Goal: Task Accomplishment & Management: Use online tool/utility

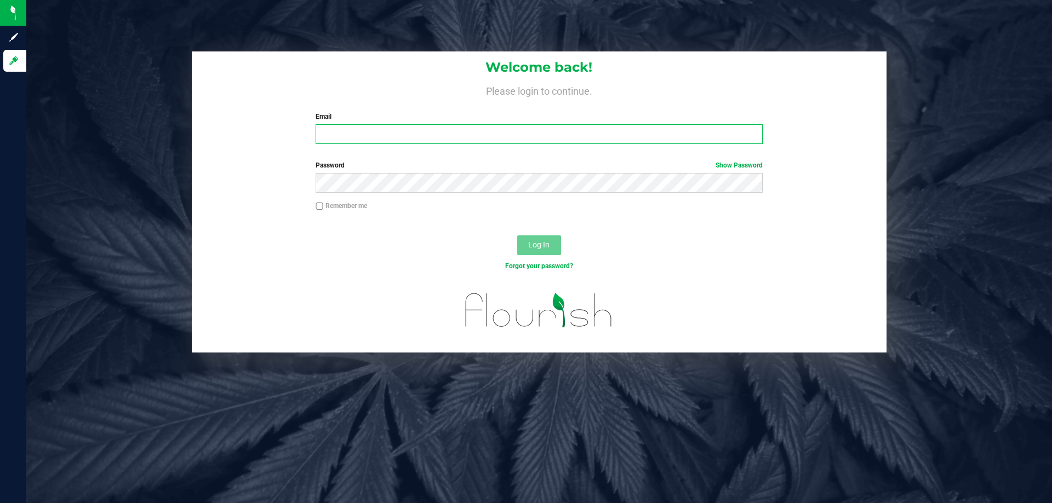
click at [393, 140] on input "Email" at bounding box center [539, 134] width 446 height 20
type input "[EMAIL_ADDRESS][DOMAIN_NAME]"
click at [517, 236] on button "Log In" at bounding box center [539, 246] width 44 height 20
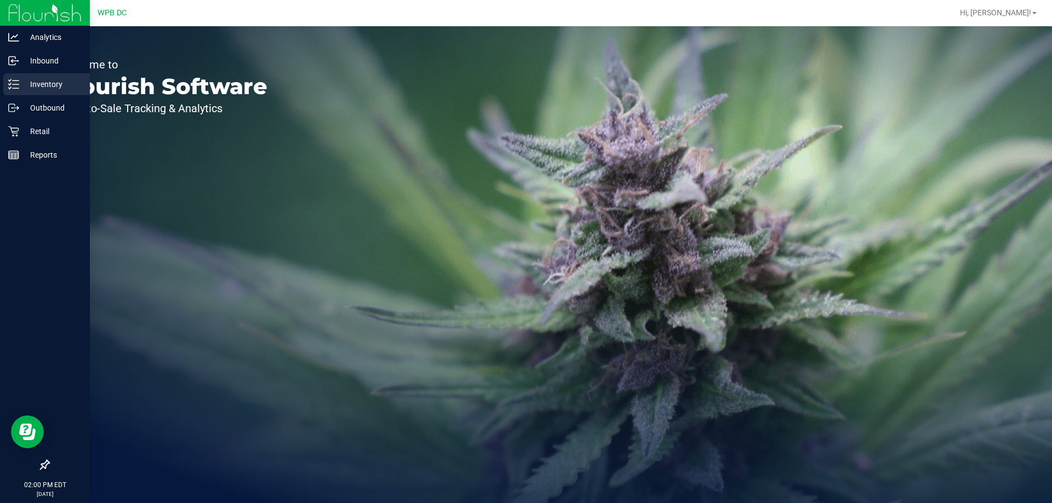
click at [19, 81] on p "Inventory" at bounding box center [52, 84] width 66 height 13
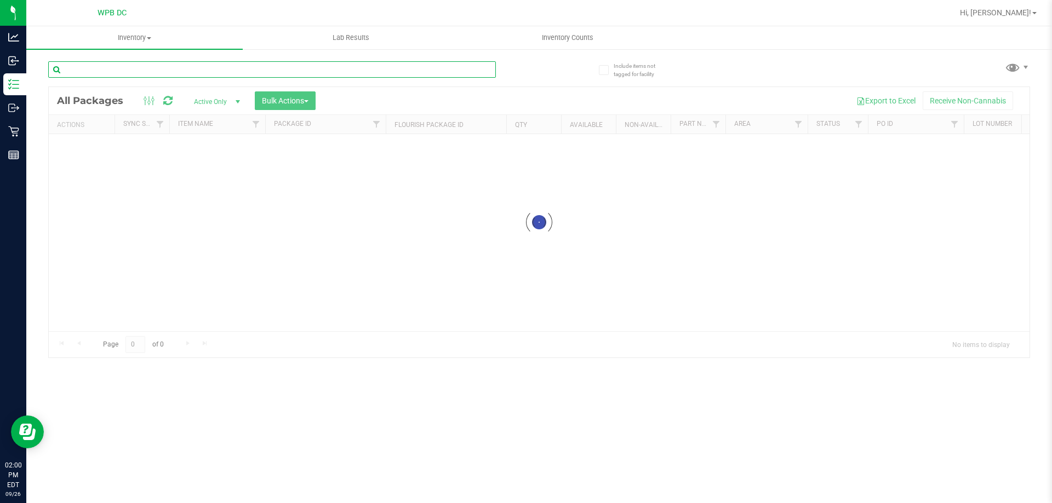
click at [159, 65] on input "text" at bounding box center [272, 69] width 448 height 16
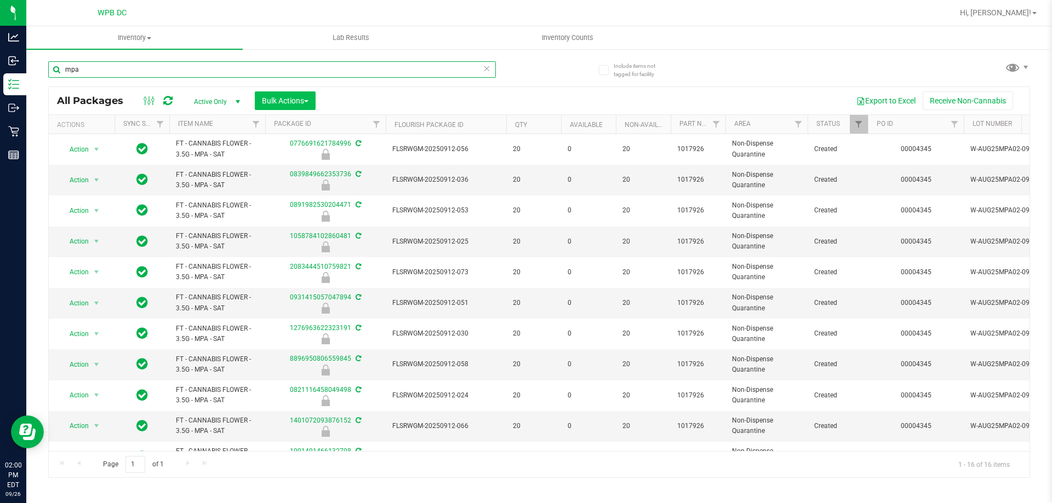
type input "mpa"
click at [305, 104] on span "Bulk Actions" at bounding box center [285, 100] width 47 height 9
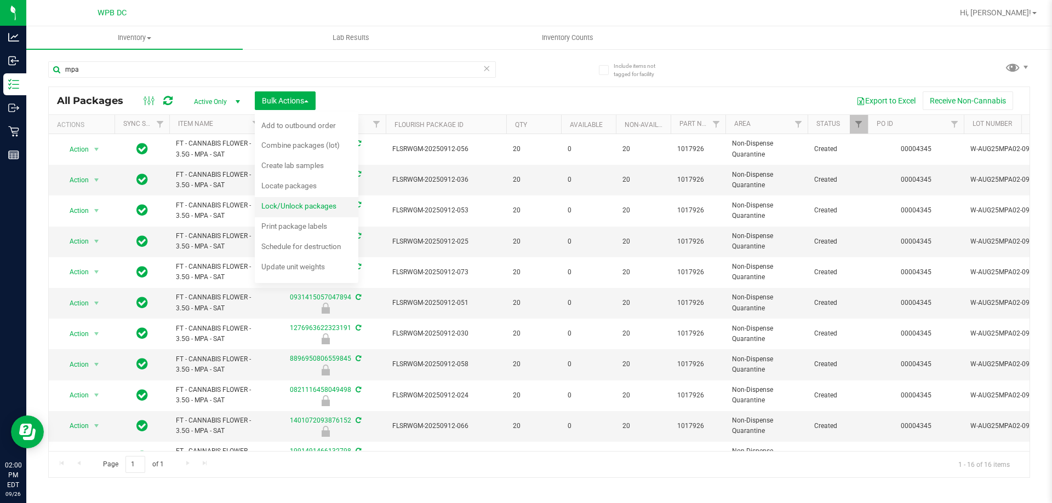
click at [331, 206] on span "Lock/Unlock packages" at bounding box center [298, 206] width 75 height 9
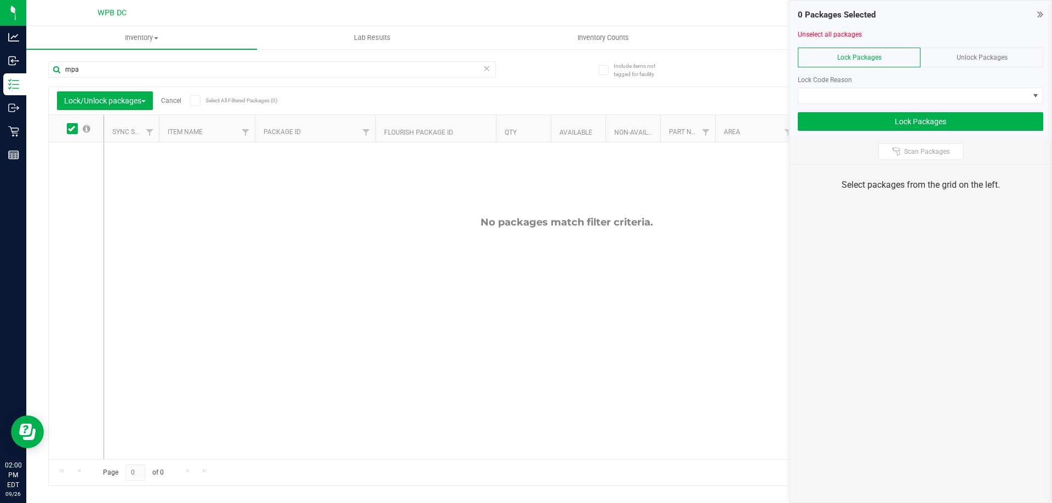
click at [997, 59] on span "Unlock Packages" at bounding box center [982, 58] width 51 height 8
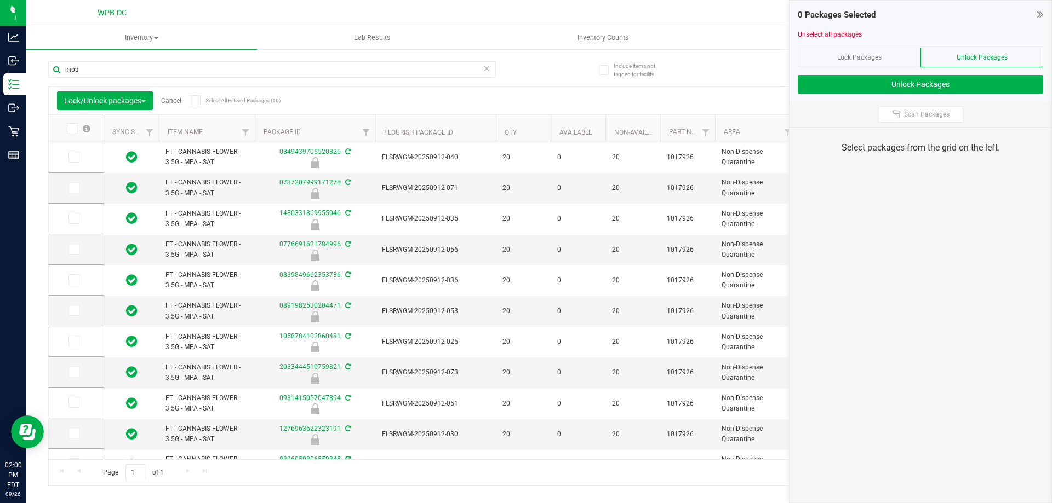
click at [192, 99] on span at bounding box center [195, 100] width 11 height 11
click at [0, 0] on input "Select All Filtered Packages (16)" at bounding box center [0, 0] width 0 height 0
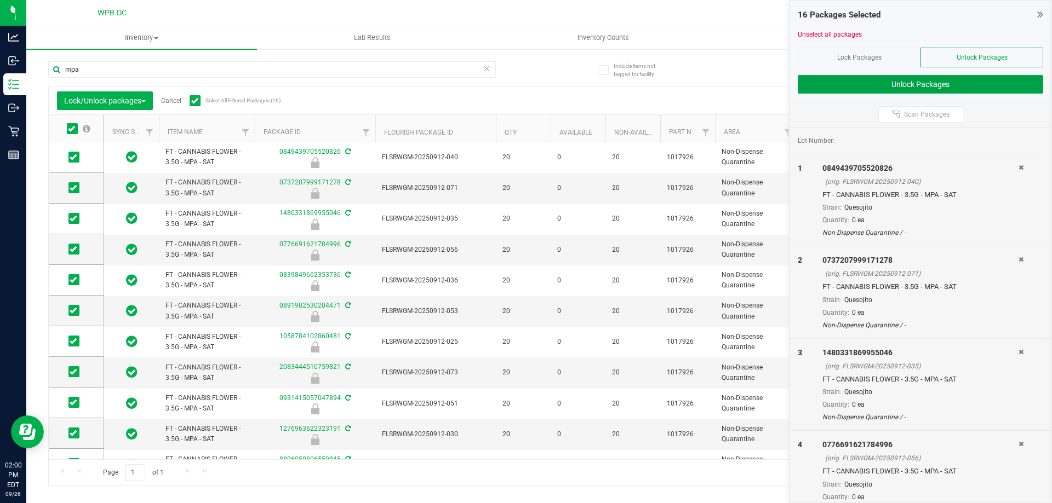
click at [978, 81] on button "Unlock Packages" at bounding box center [920, 84] width 245 height 19
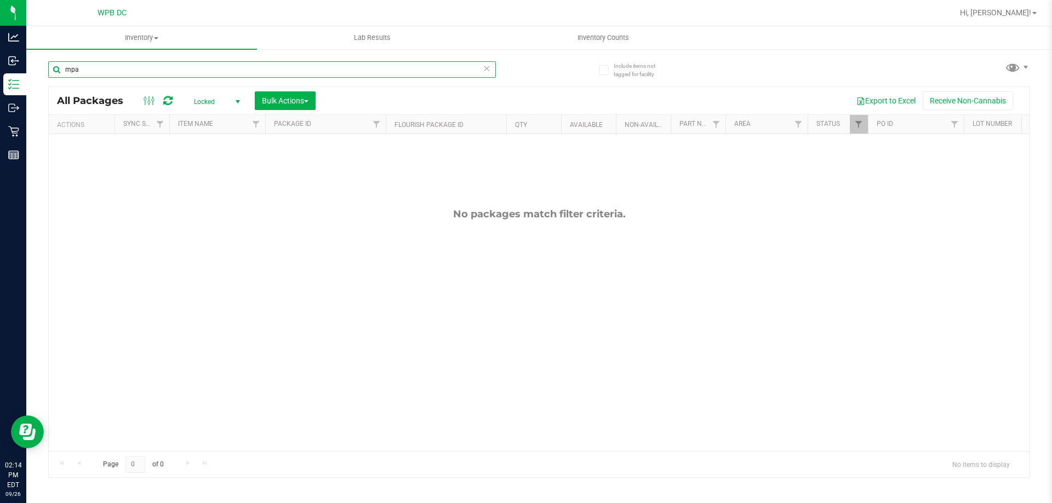
click at [79, 71] on input "mpa" at bounding box center [272, 69] width 448 height 16
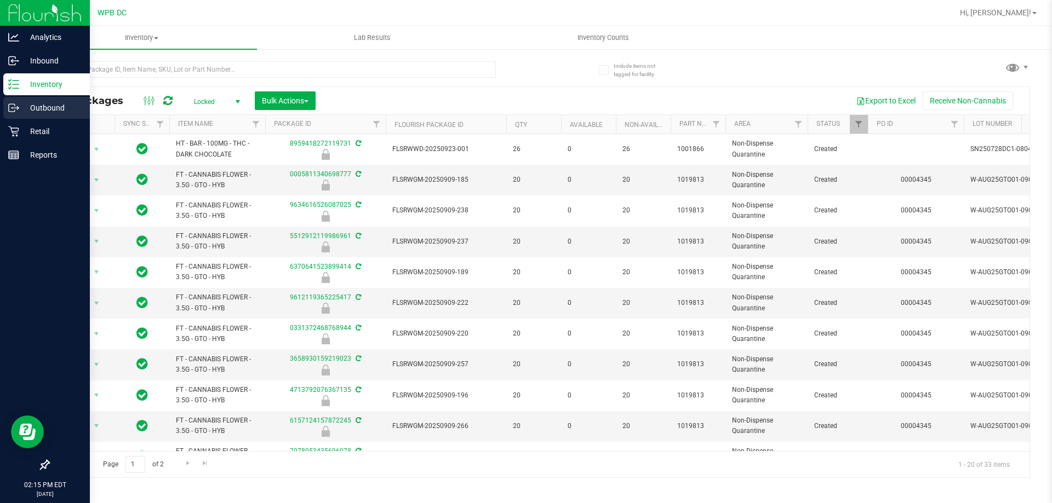
click at [50, 114] on div "Outbound" at bounding box center [46, 108] width 87 height 22
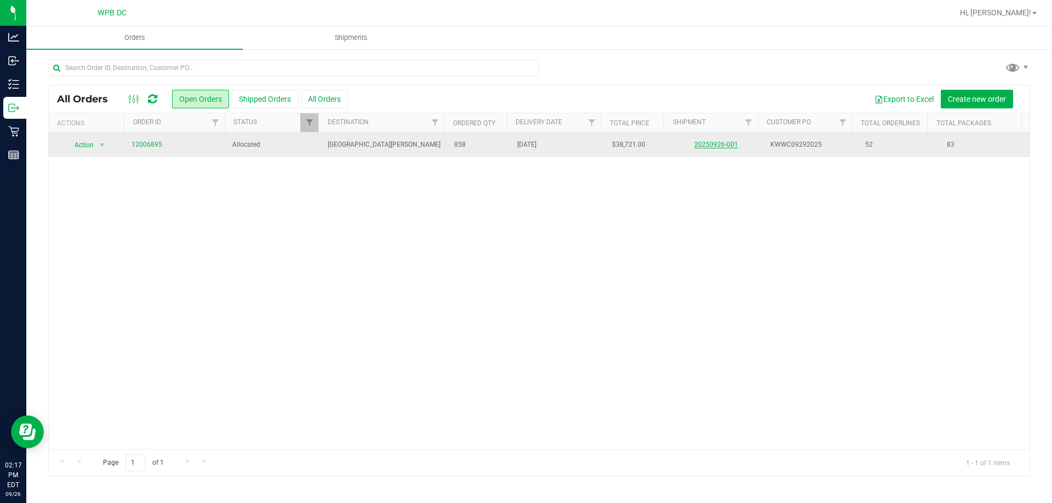
click at [706, 143] on link "20250926-001" at bounding box center [716, 145] width 44 height 8
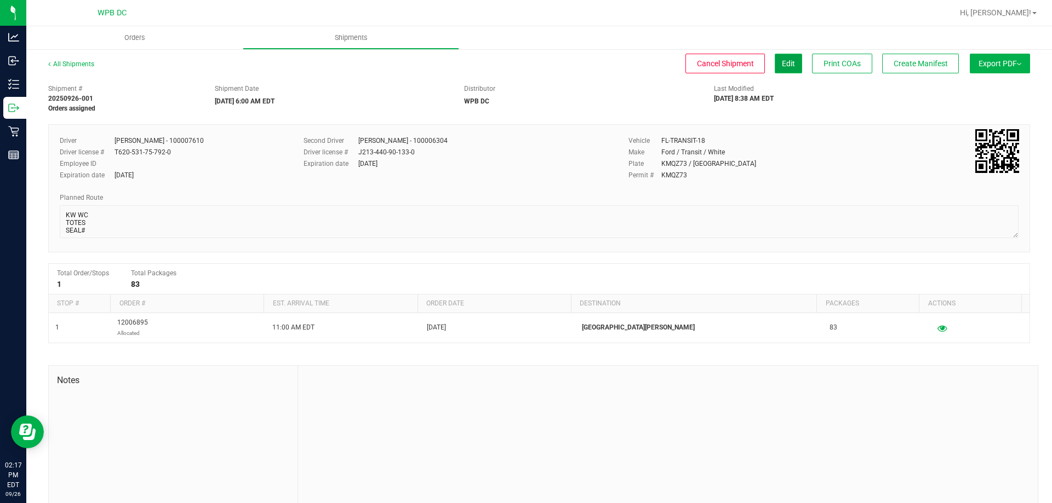
click at [786, 64] on button "Edit" at bounding box center [788, 64] width 27 height 20
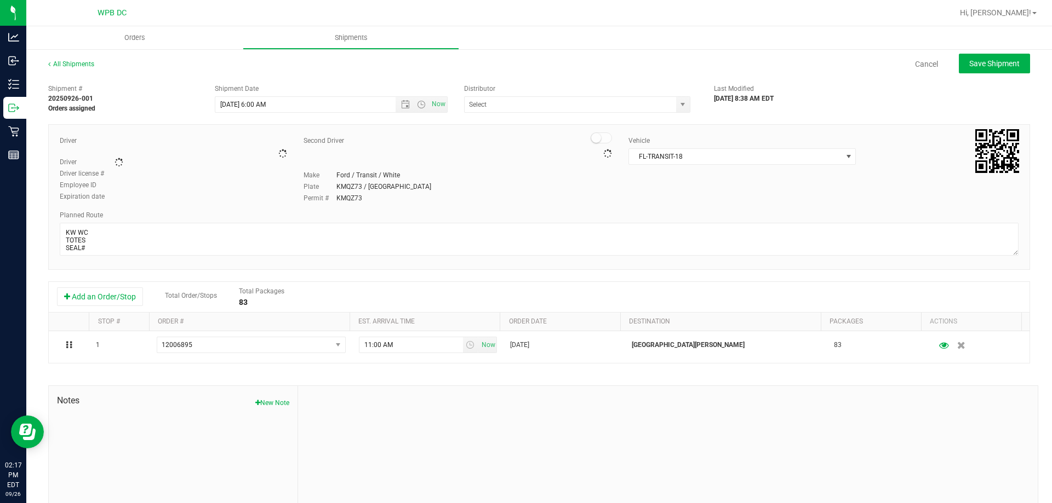
type input "WPB DC"
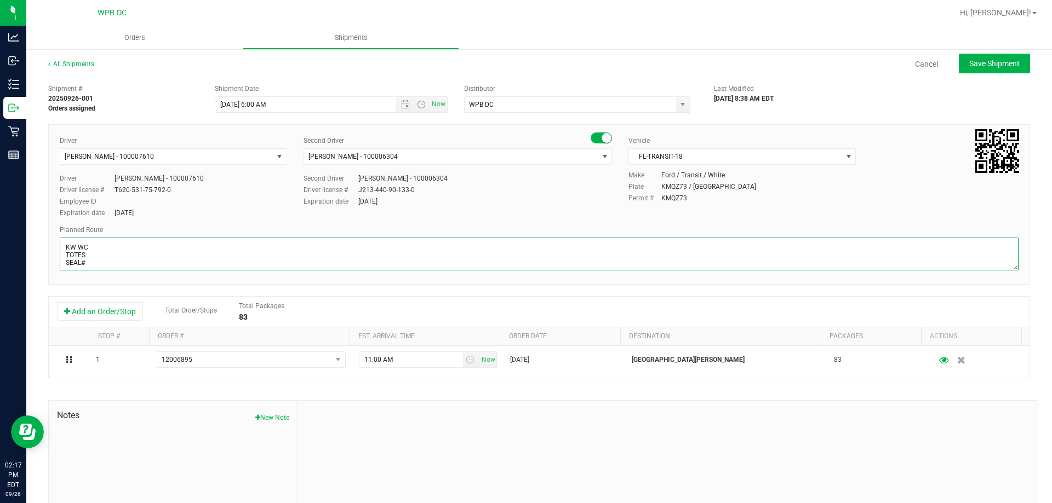
click at [66, 251] on textarea at bounding box center [539, 254] width 959 height 33
click at [106, 260] on textarea at bounding box center [539, 254] width 959 height 33
type textarea "KW WC 6 TOTES SEAL# 5982877-288 WPB DC>>>KW WC"
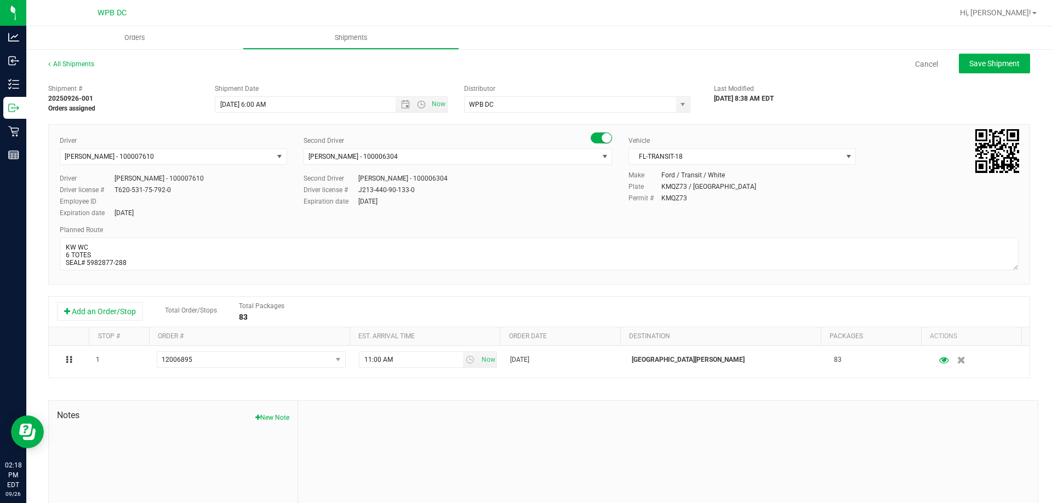
click at [532, 198] on div "Expiration date [DATE]" at bounding box center [457, 202] width 308 height 10
click at [975, 67] on span "Save Shipment" at bounding box center [994, 63] width 50 height 9
type input "[DATE] 10:00 AM"
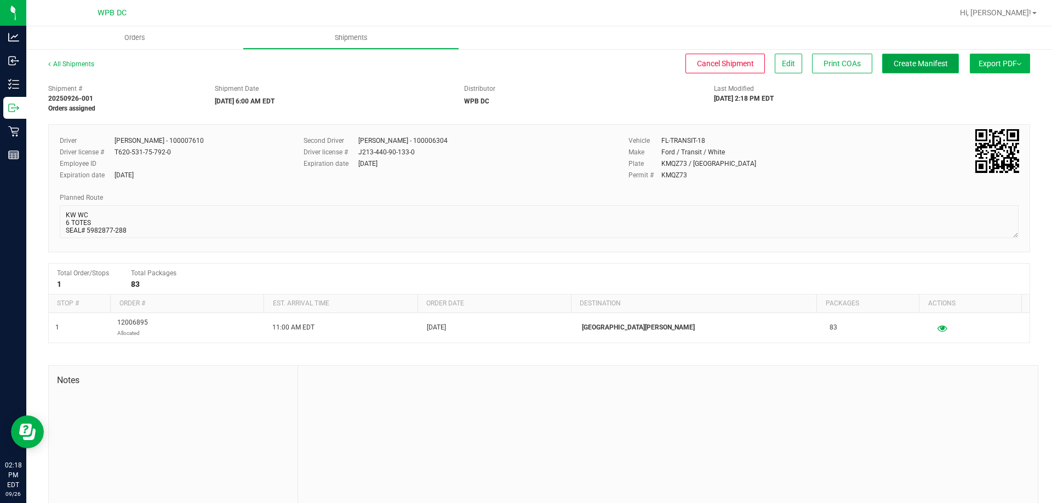
click at [932, 68] on button "Create Manifest" at bounding box center [920, 64] width 77 height 20
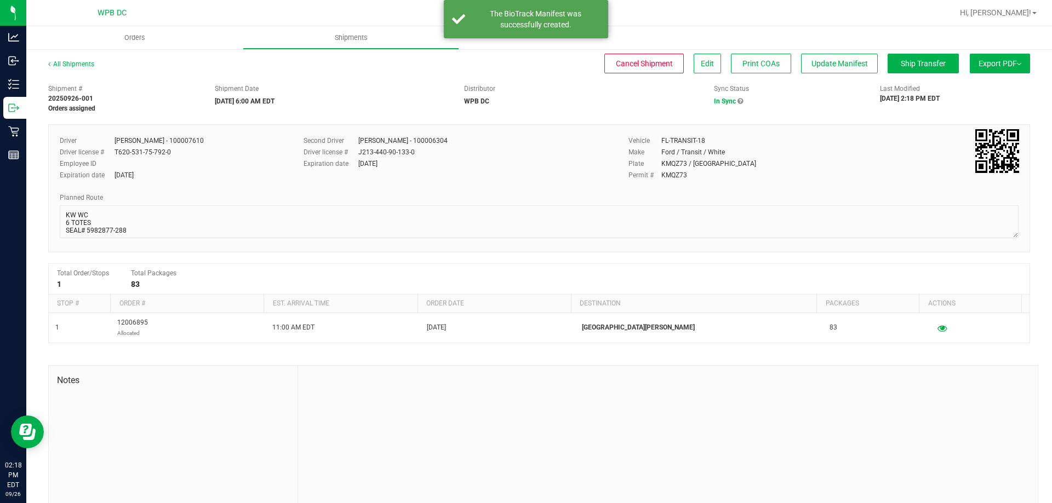
click at [984, 65] on span "Export PDF" at bounding box center [999, 63] width 43 height 9
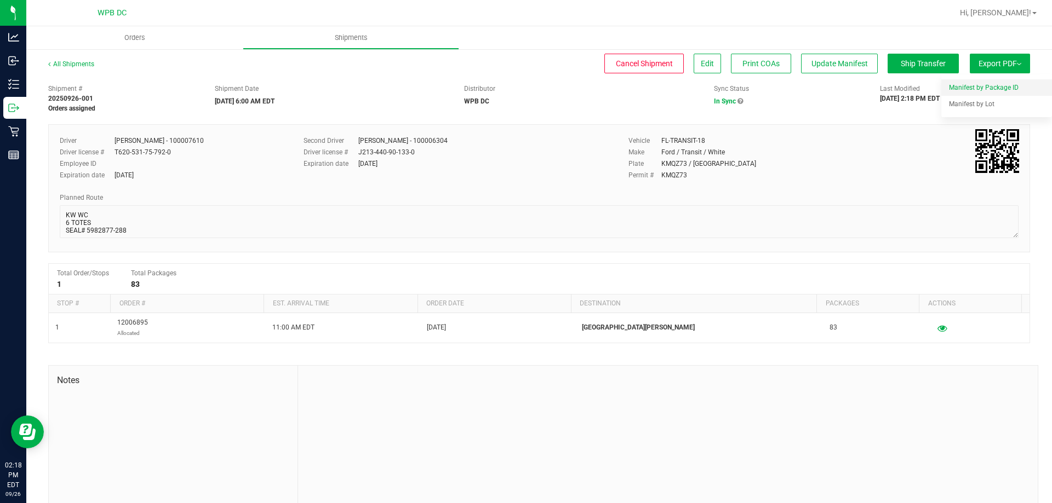
click at [985, 83] on li "Manifest by Package ID" at bounding box center [996, 87] width 111 height 16
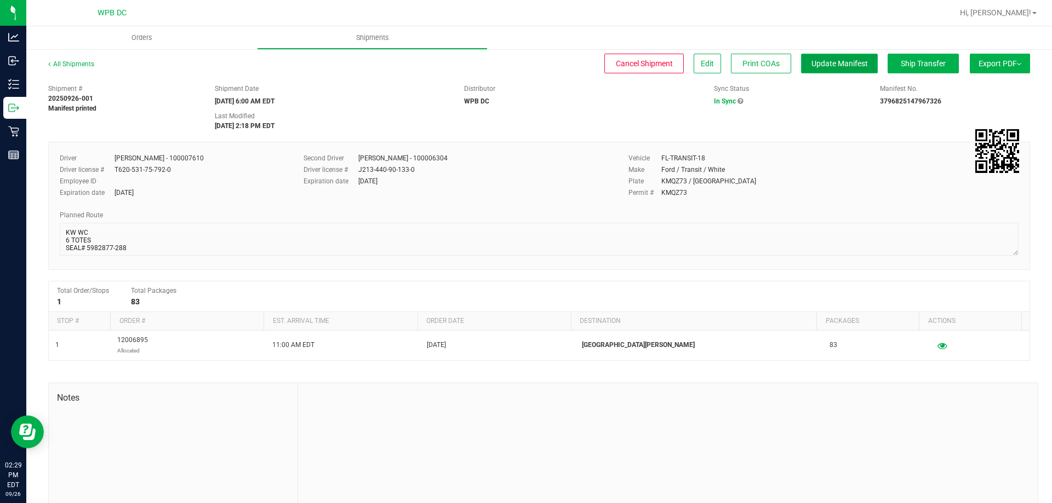
click at [822, 61] on span "Update Manifest" at bounding box center [839, 63] width 56 height 9
click at [910, 61] on span "Ship Transfer" at bounding box center [923, 63] width 45 height 9
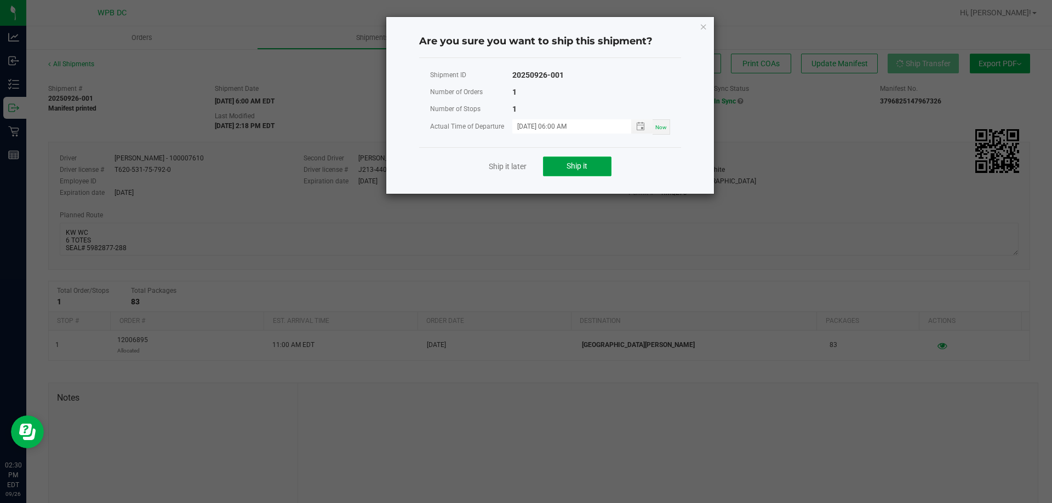
click at [585, 169] on span "Ship it" at bounding box center [576, 166] width 21 height 9
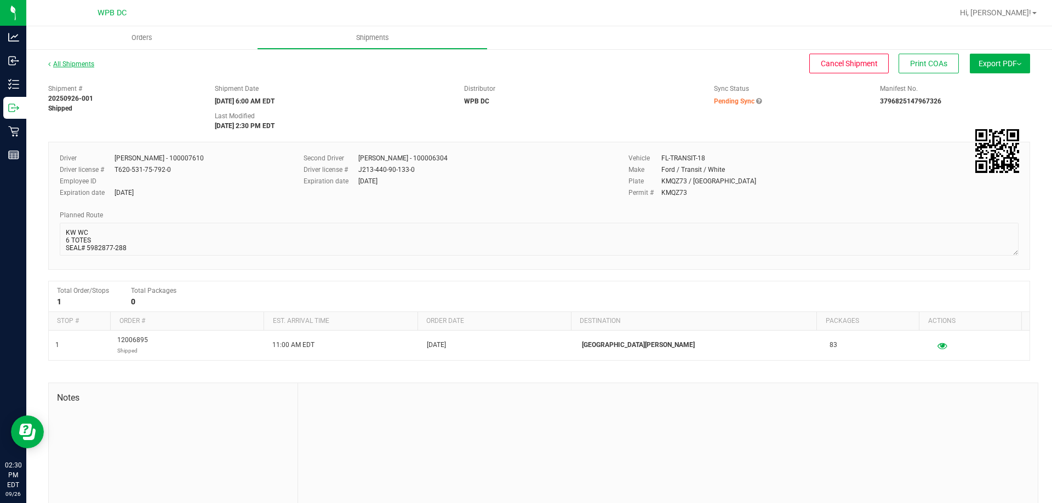
click at [76, 62] on link "All Shipments" at bounding box center [71, 64] width 46 height 8
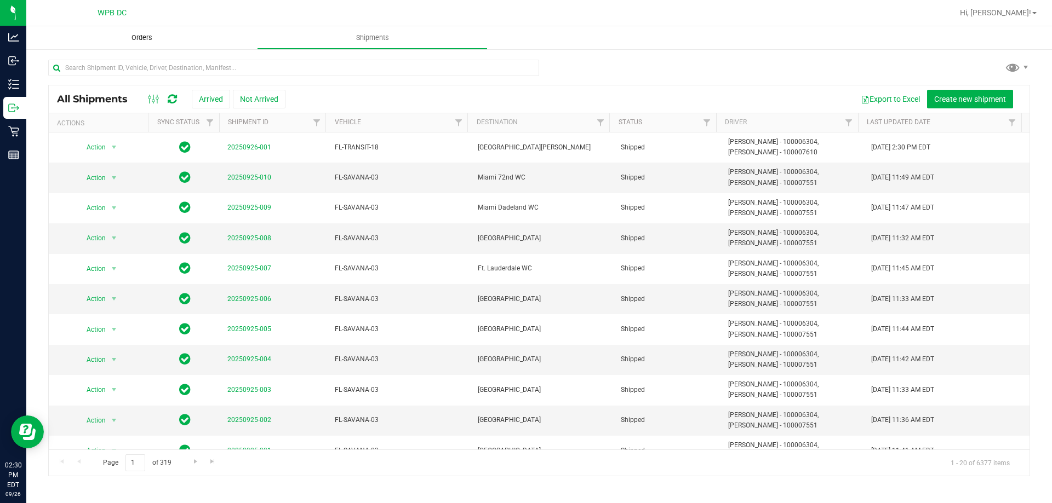
click at [146, 42] on span "Orders" at bounding box center [142, 38] width 50 height 10
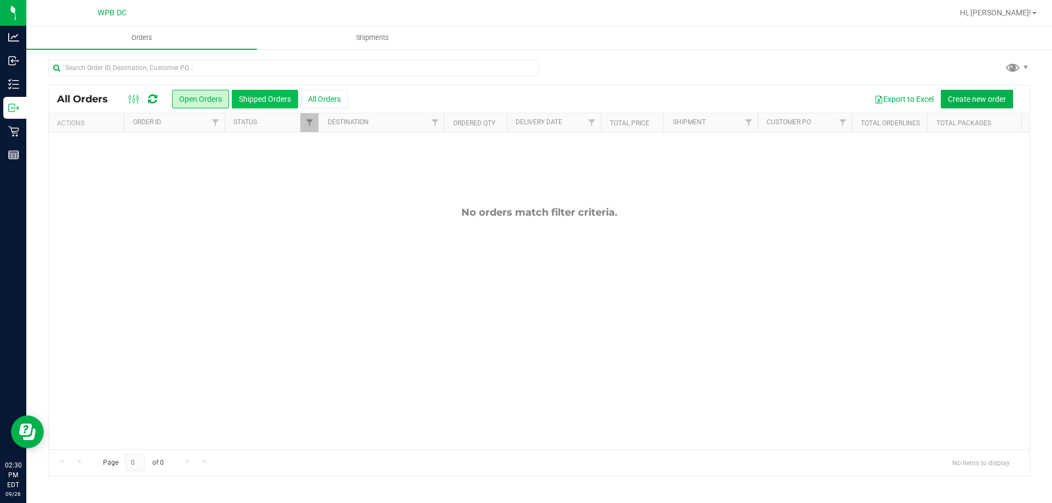
click at [285, 100] on button "Shipped Orders" at bounding box center [265, 99] width 66 height 19
